Goal: Navigation & Orientation: Find specific page/section

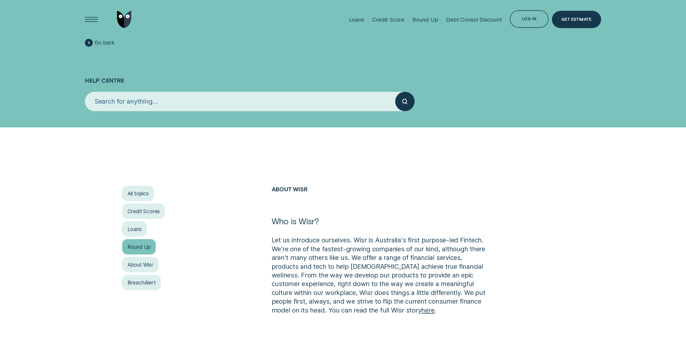
click at [142, 249] on div "Round Up" at bounding box center [139, 247] width 34 height 16
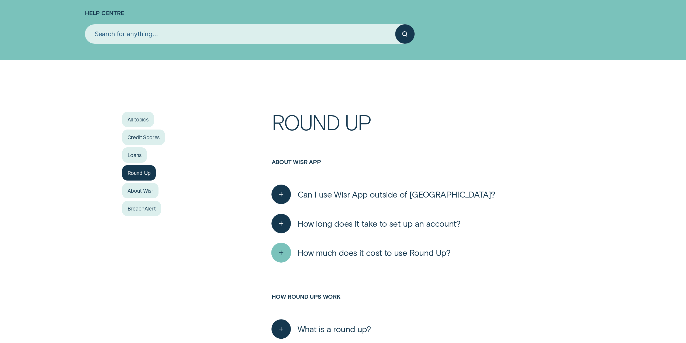
scroll to position [81, 0]
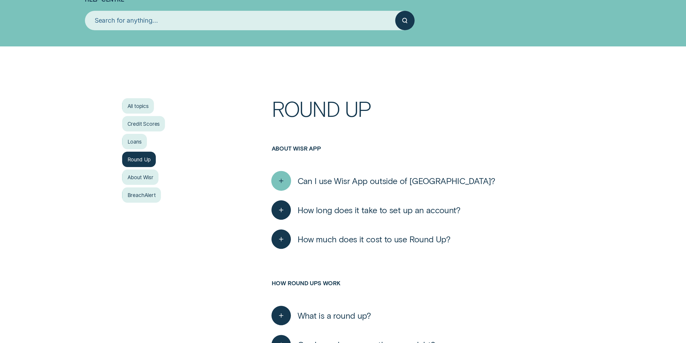
click at [285, 180] on div "button" at bounding box center [281, 181] width 20 height 20
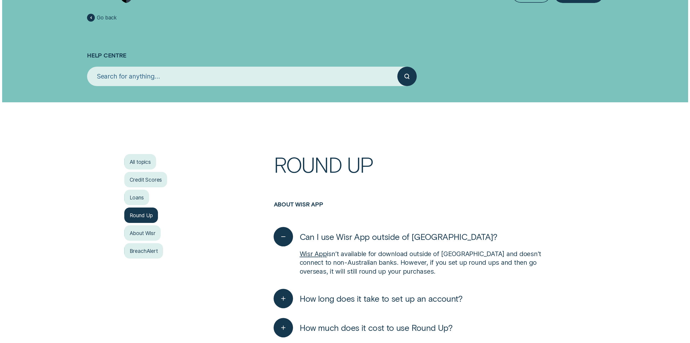
scroll to position [0, 0]
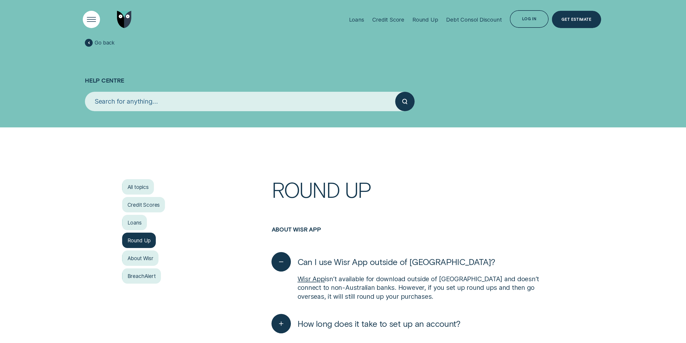
click at [91, 16] on div "Open Menu" at bounding box center [91, 19] width 25 height 25
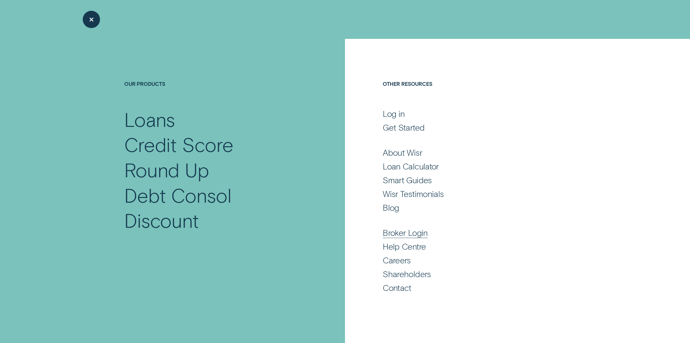
click at [420, 234] on div "Broker Login" at bounding box center [405, 232] width 45 height 11
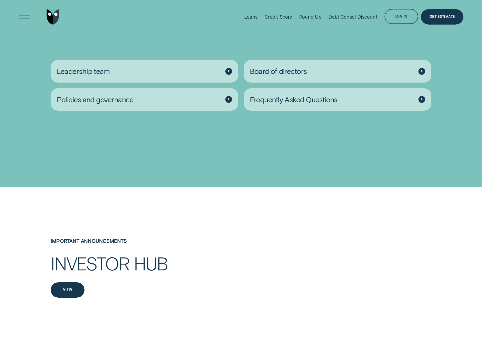
scroll to position [863, 0]
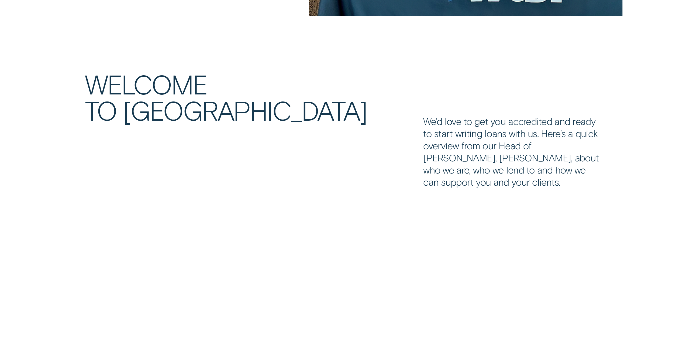
scroll to position [458, 0]
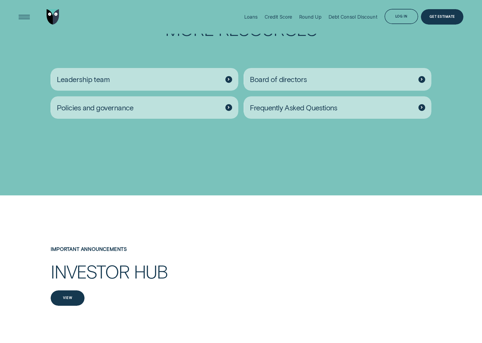
scroll to position [863, 0]
